Goal: Find contact information: Find contact information

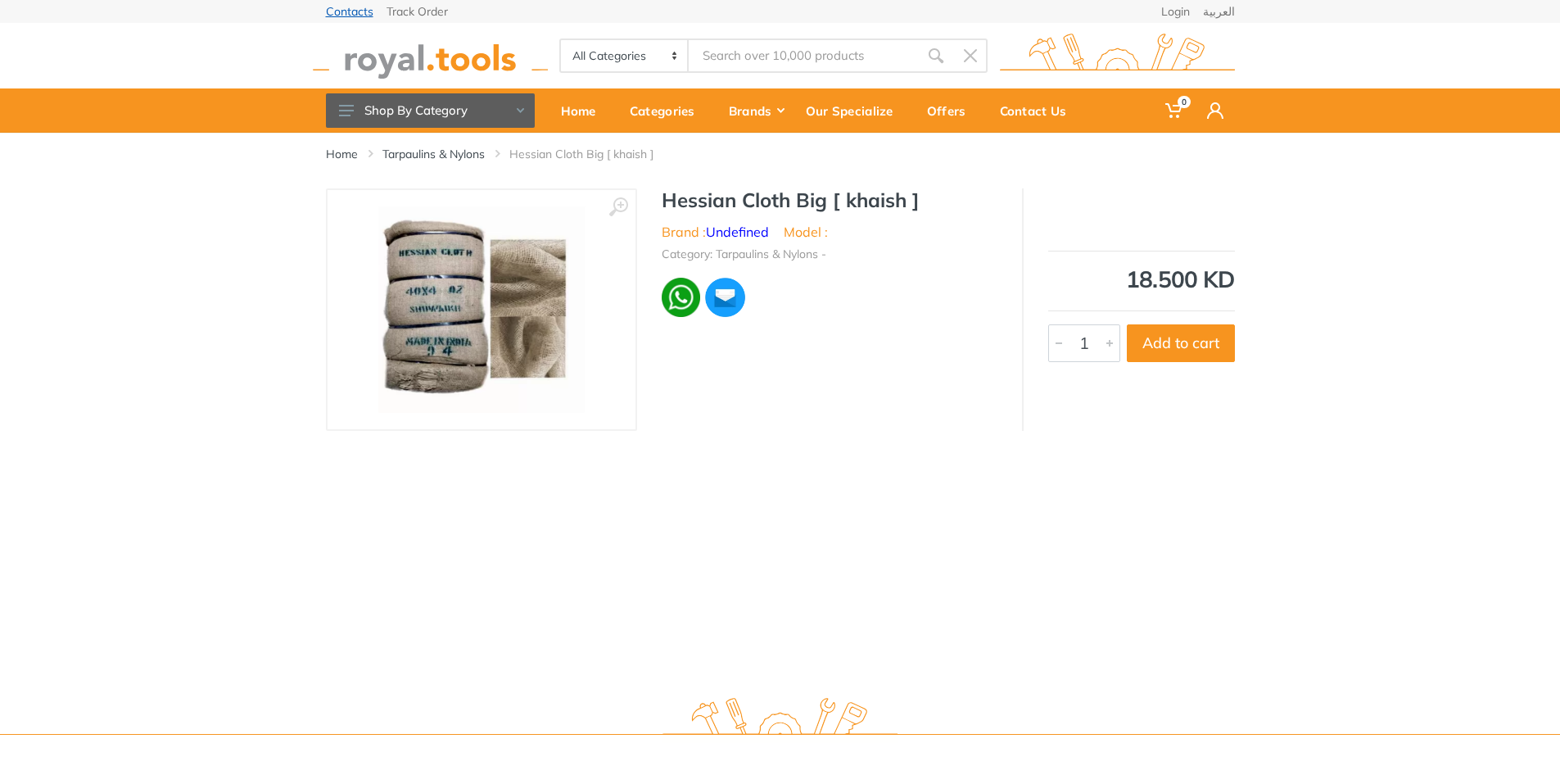
click at [341, 14] on link "Contacts" at bounding box center [350, 11] width 48 height 11
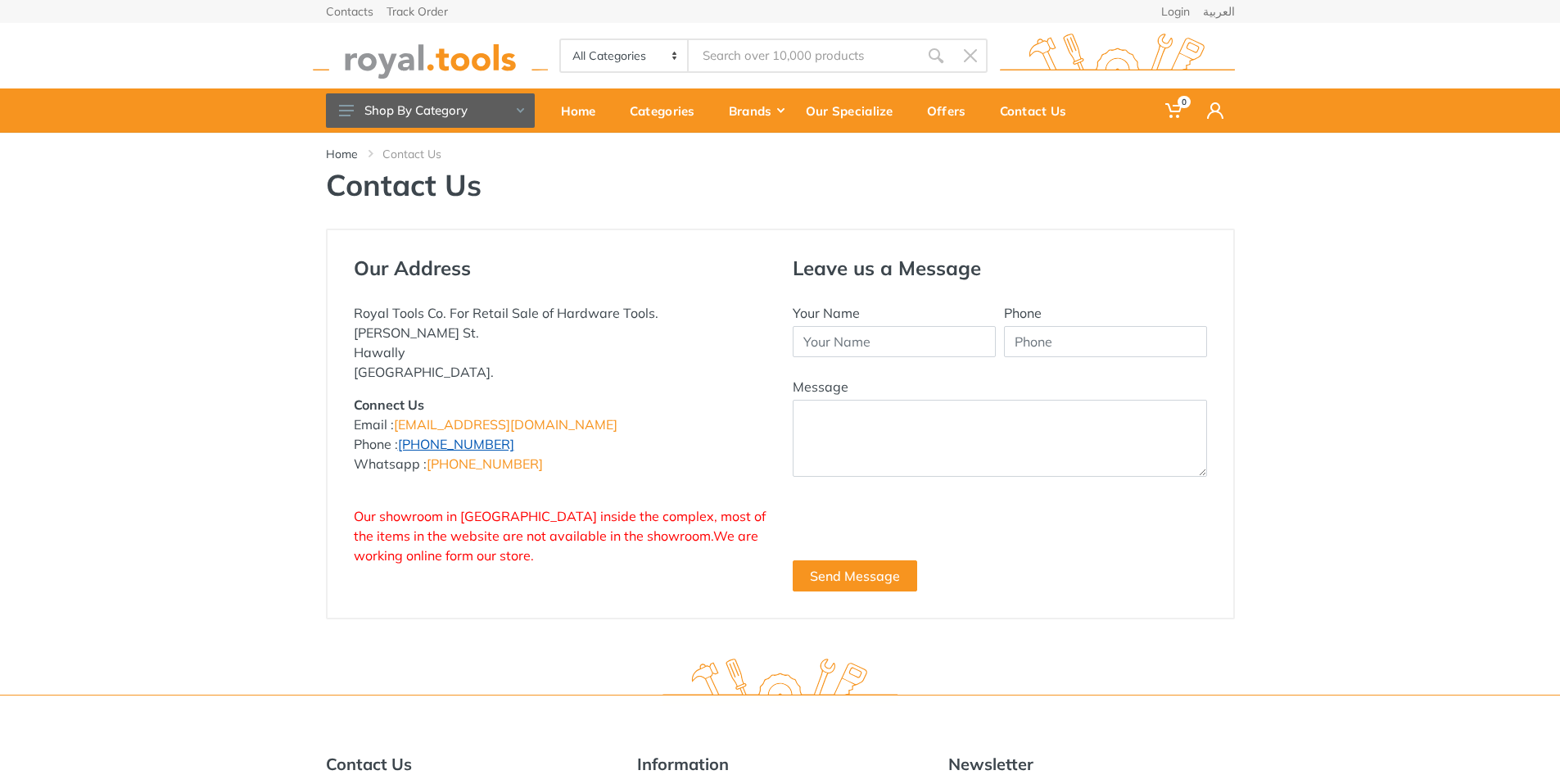
drag, startPoint x: 376, startPoint y: 444, endPoint x: 497, endPoint y: 451, distance: 121.2
click at [497, 451] on p "Connect Us Email : info@royal.tools Phone : +965 22620757 Whatsapp : +965 96777…" at bounding box center [561, 434] width 415 height 78
copy p "ne : +965 22620757"
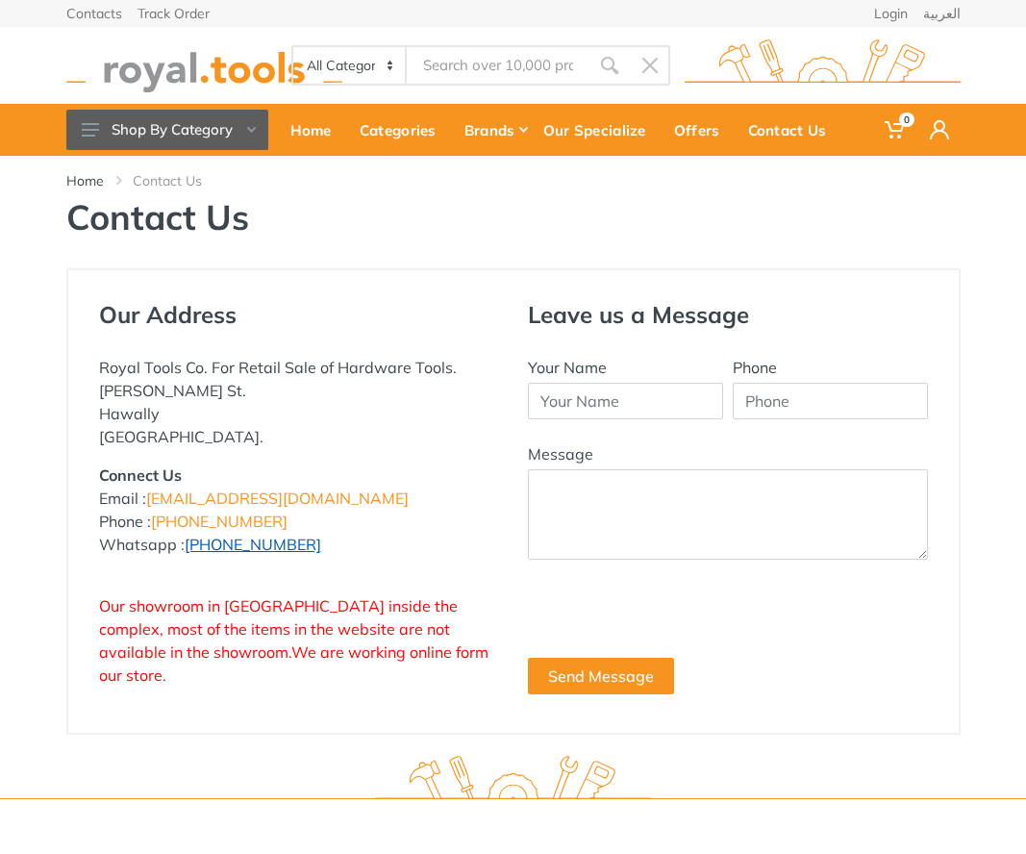
click at [265, 543] on link "+965 96777125" at bounding box center [253, 544] width 137 height 19
drag, startPoint x: 180, startPoint y: 540, endPoint x: 322, endPoint y: 555, distance: 143.2
click at [322, 555] on p "Connect Us Email : info@royal.tools Phone : +965 22620757 Whatsapp : +965 96777…" at bounding box center [299, 510] width 400 height 92
copy p ": +965 96777125"
click at [212, 493] on link "[EMAIL_ADDRESS][DOMAIN_NAME]" at bounding box center [277, 498] width 263 height 19
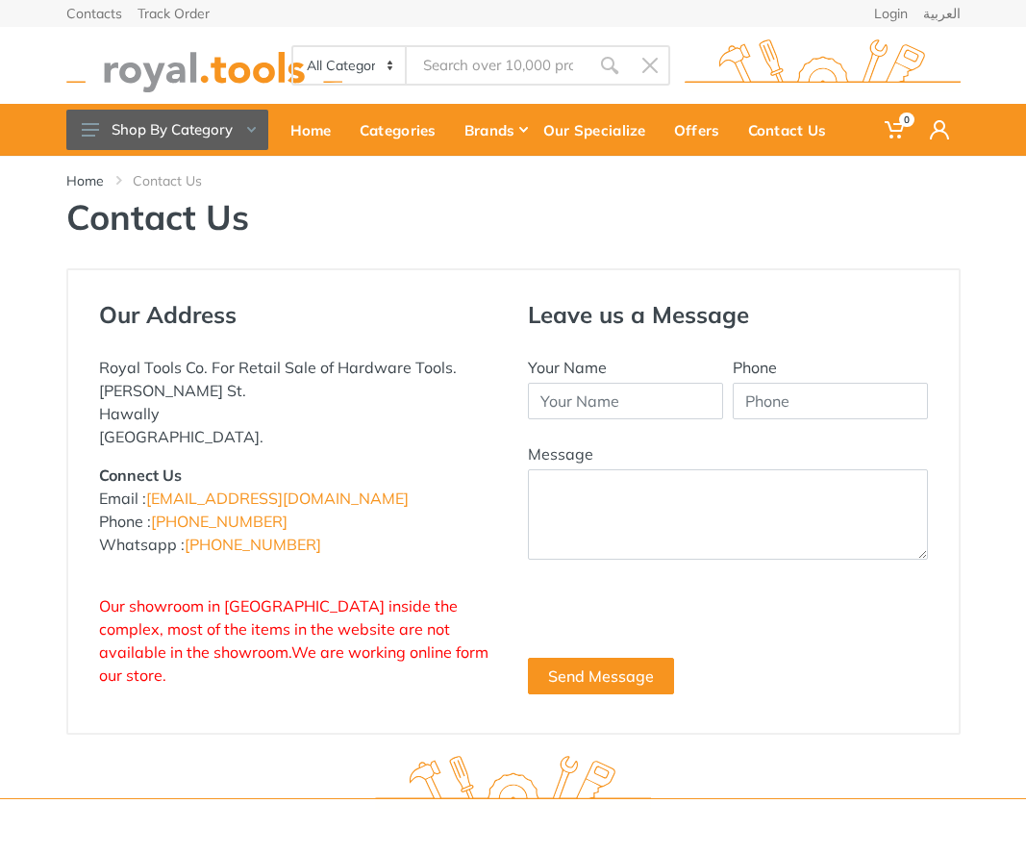
click at [271, 499] on p "Connect Us Email : info@royal.tools Phone : +965 22620757 Whatsapp : +965 96777…" at bounding box center [299, 510] width 400 height 92
drag, startPoint x: 268, startPoint y: 495, endPoint x: 149, endPoint y: 496, distance: 119.3
click at [149, 496] on p "Connect Us Email : info@royal.tools Phone : +965 22620757 Whatsapp : +965 96777…" at bounding box center [299, 510] width 400 height 92
copy link "[EMAIL_ADDRESS][DOMAIN_NAME]"
click at [199, 461] on div "Royal Tools Co. For Retail Sale of Hardware Tools. Abdullah Al-Othman St. Hawal…" at bounding box center [299, 521] width 400 height 331
